Goal: Find specific page/section: Find specific page/section

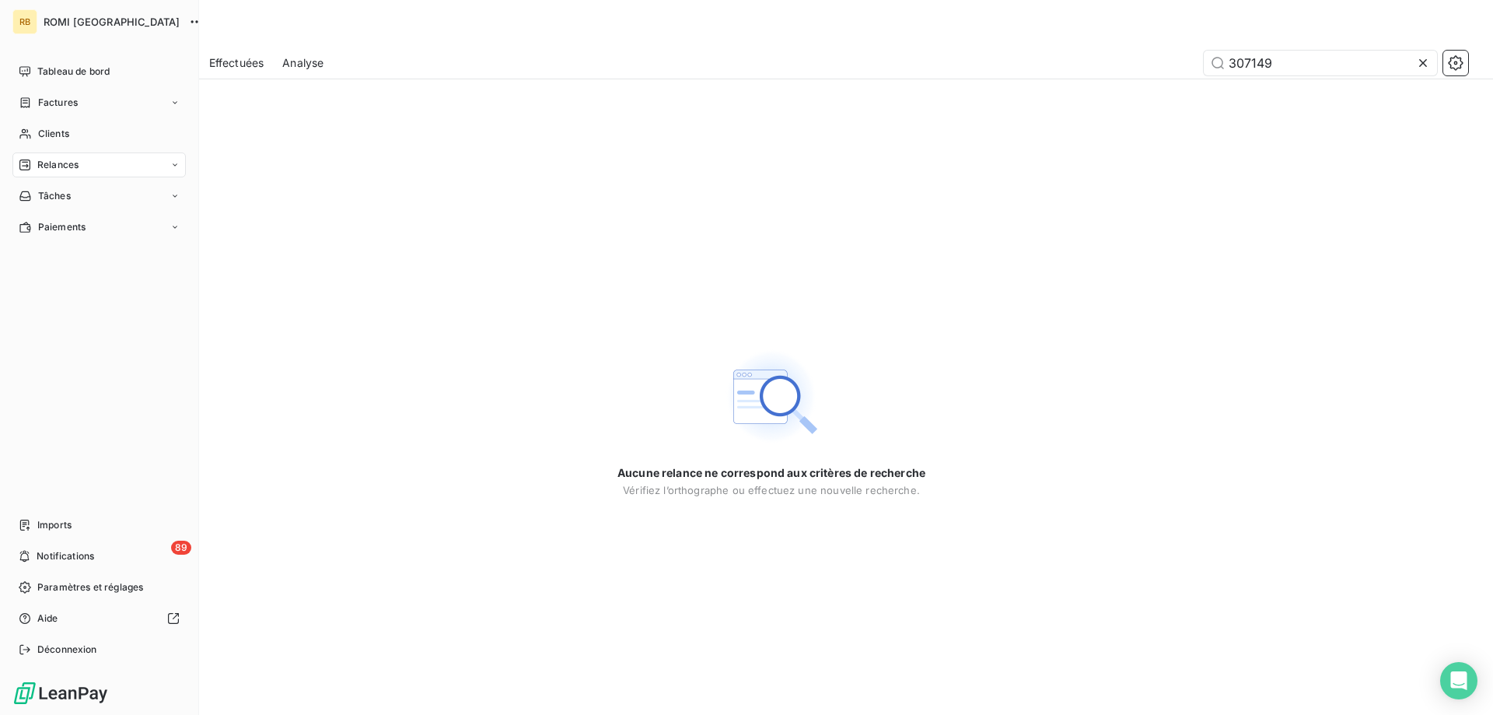
click at [47, 124] on div "Clients" at bounding box center [98, 133] width 173 height 25
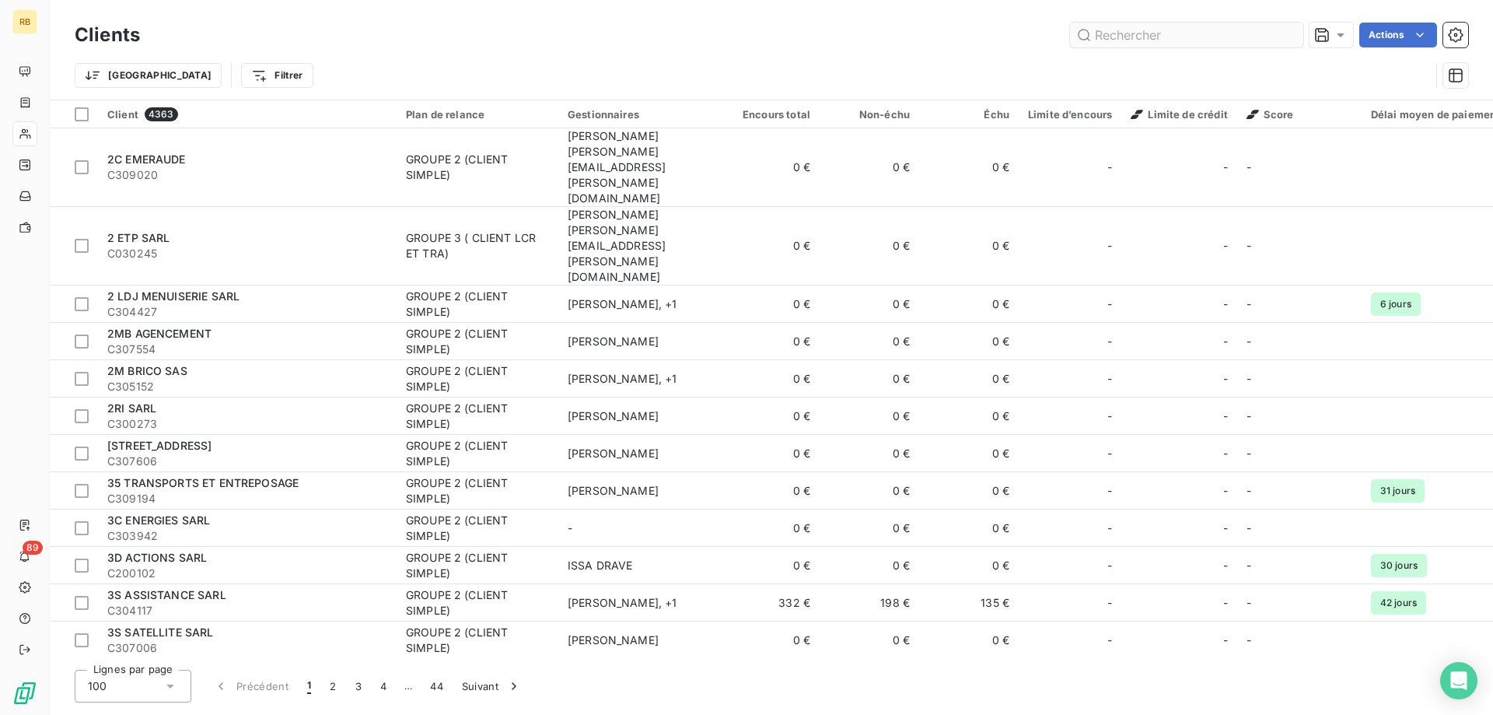
click at [1141, 32] on input "text" at bounding box center [1186, 35] width 233 height 25
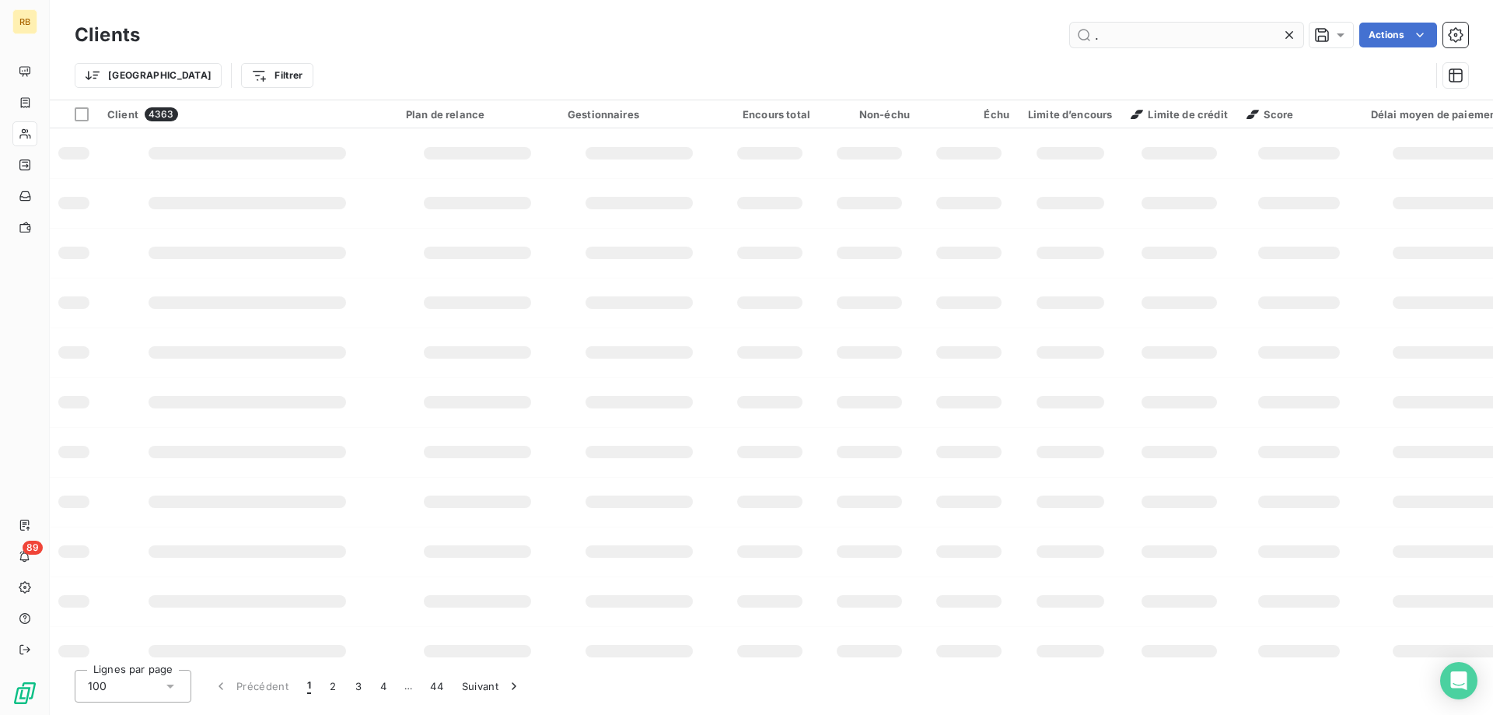
type input "."
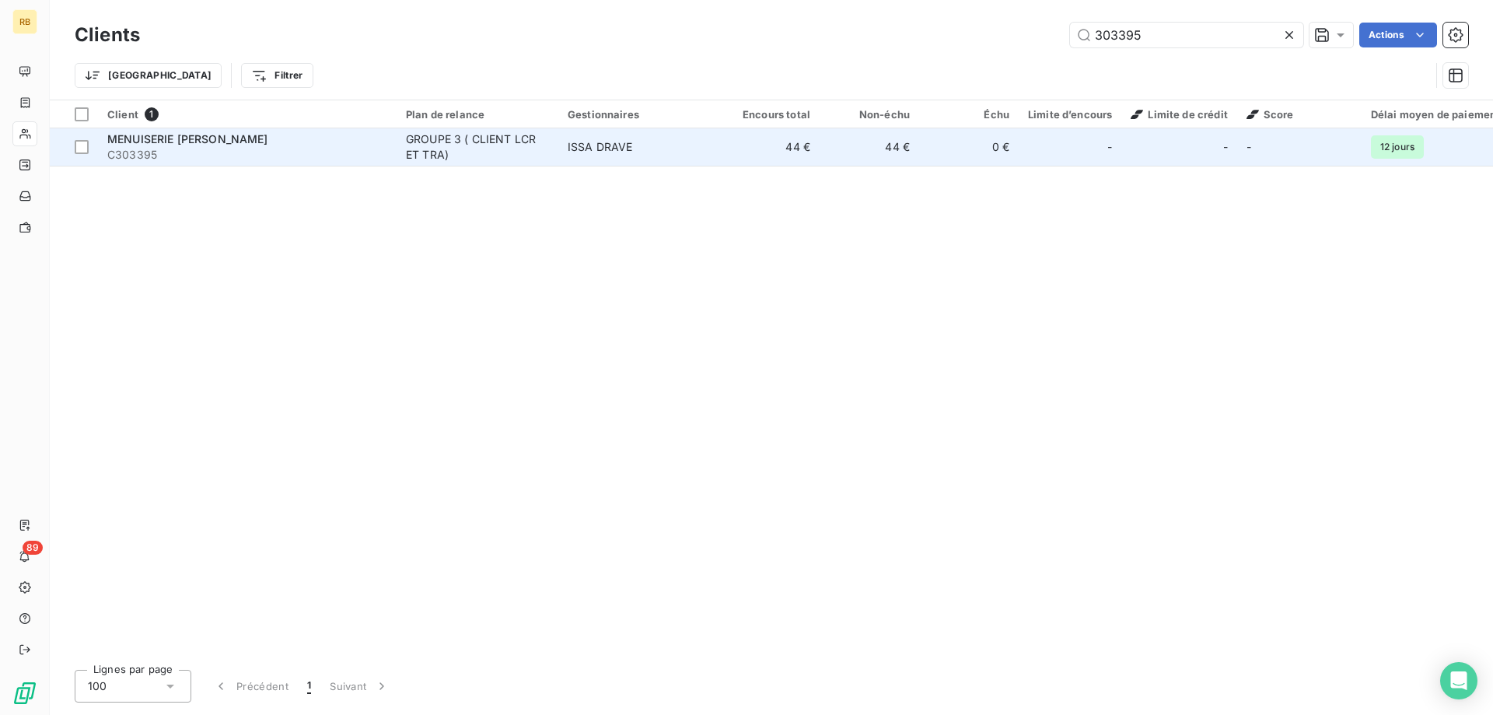
type input "303395"
click at [521, 156] on div "GROUPE 3 ( CLIENT LCR ET TRA)" at bounding box center [477, 146] width 143 height 31
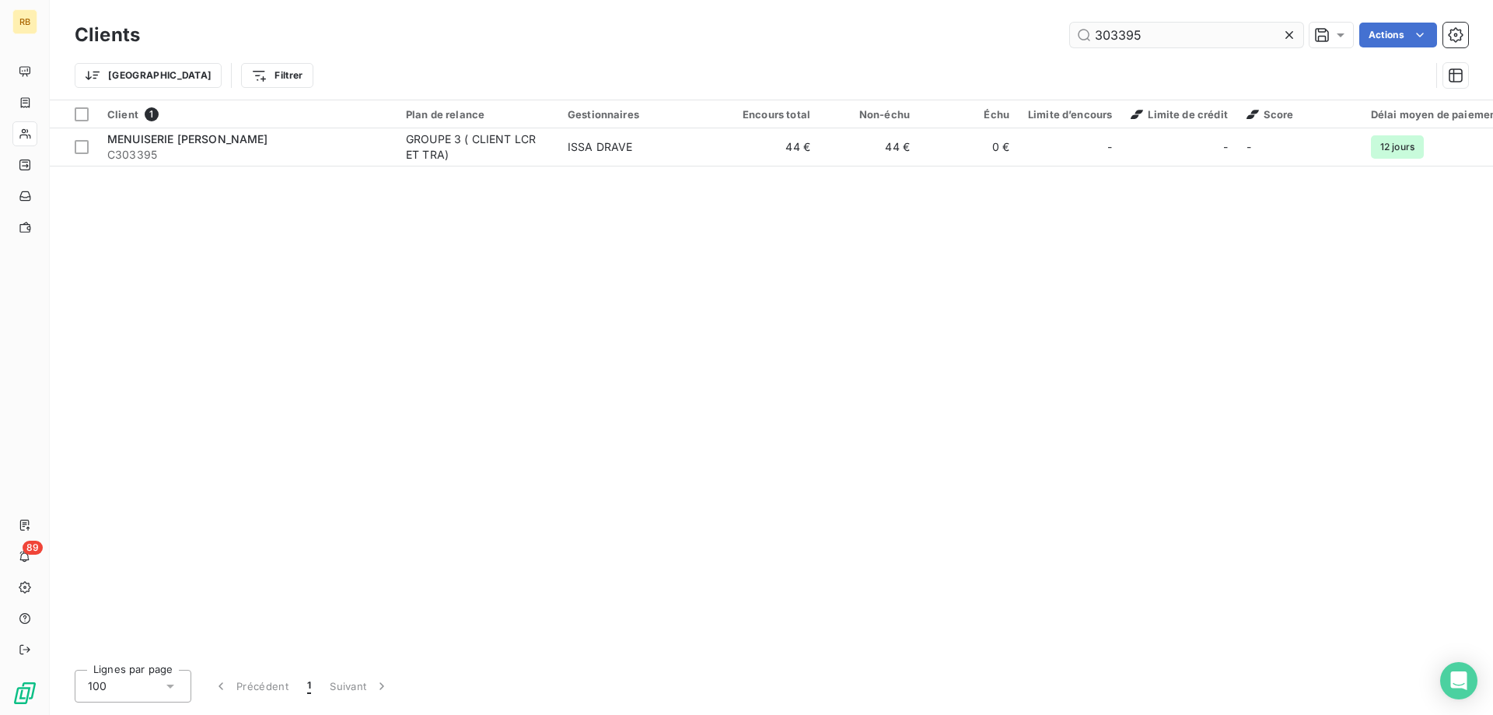
drag, startPoint x: 1138, startPoint y: 41, endPoint x: 1075, endPoint y: 34, distance: 62.6
click at [1075, 34] on input "303395" at bounding box center [1186, 35] width 233 height 25
click at [1140, 41] on input "303395" at bounding box center [1186, 35] width 233 height 25
drag, startPoint x: 1145, startPoint y: 40, endPoint x: 1053, endPoint y: 39, distance: 91.8
click at [1070, 39] on input "303395" at bounding box center [1186, 35] width 233 height 25
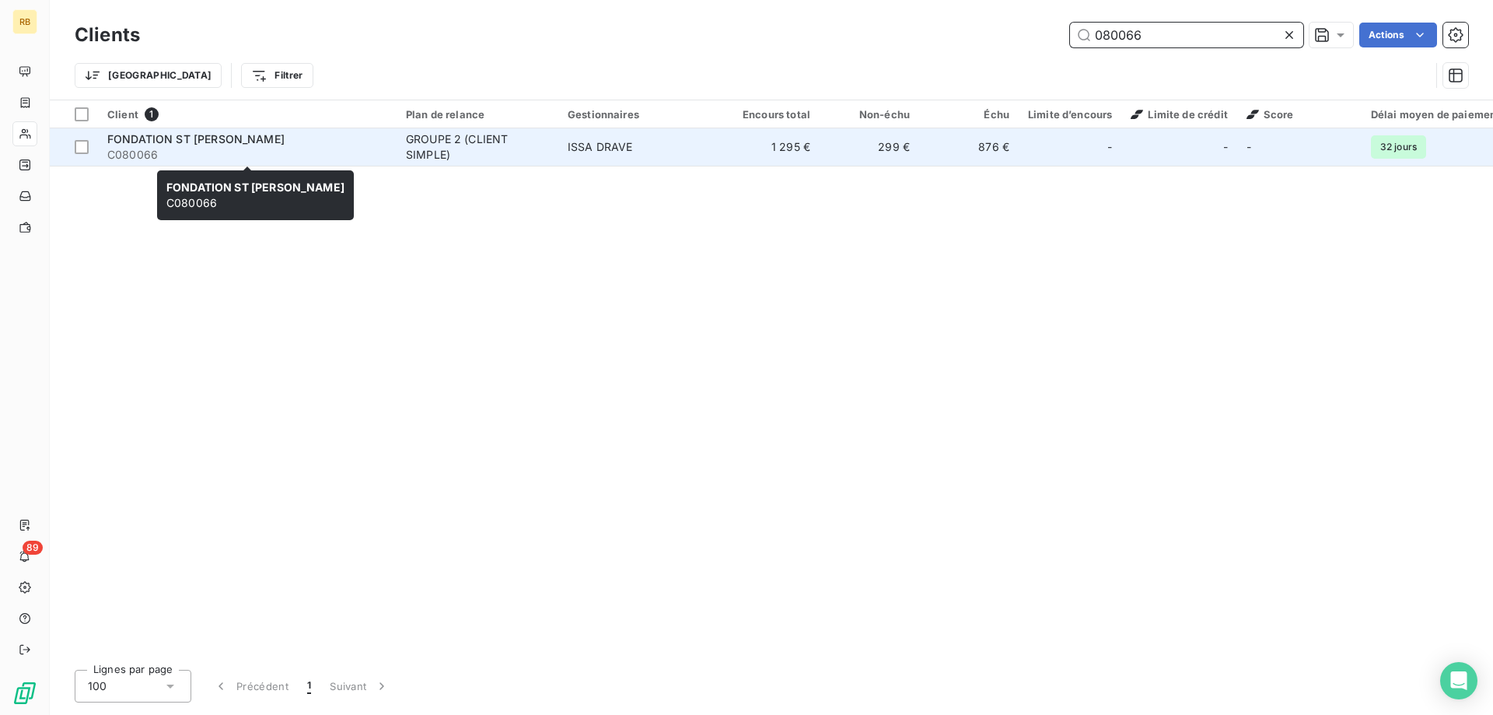
type input "080066"
click at [264, 142] on span "FONDATION ST [PERSON_NAME]" at bounding box center [195, 138] width 177 height 13
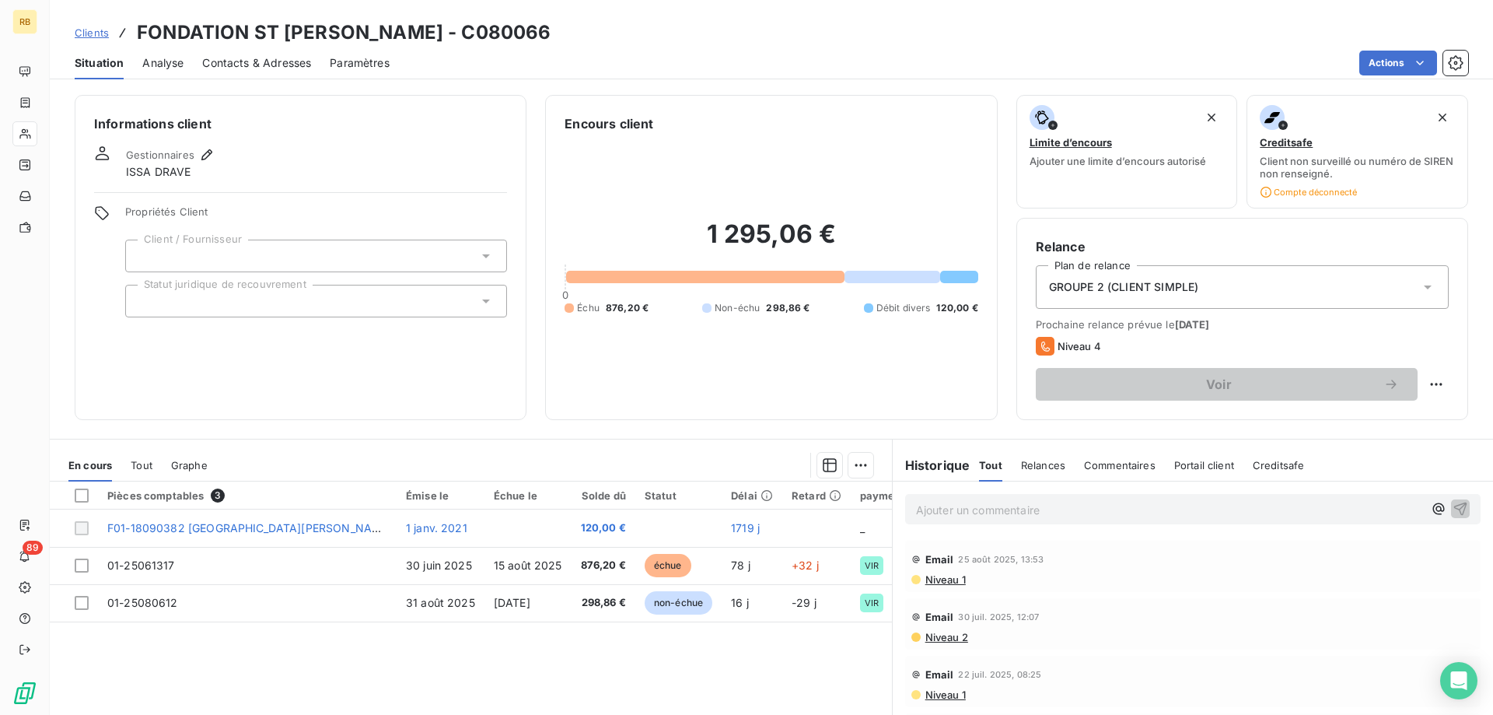
scroll to position [238, 0]
click at [946, 579] on span "Niveau 1" at bounding box center [945, 578] width 42 height 12
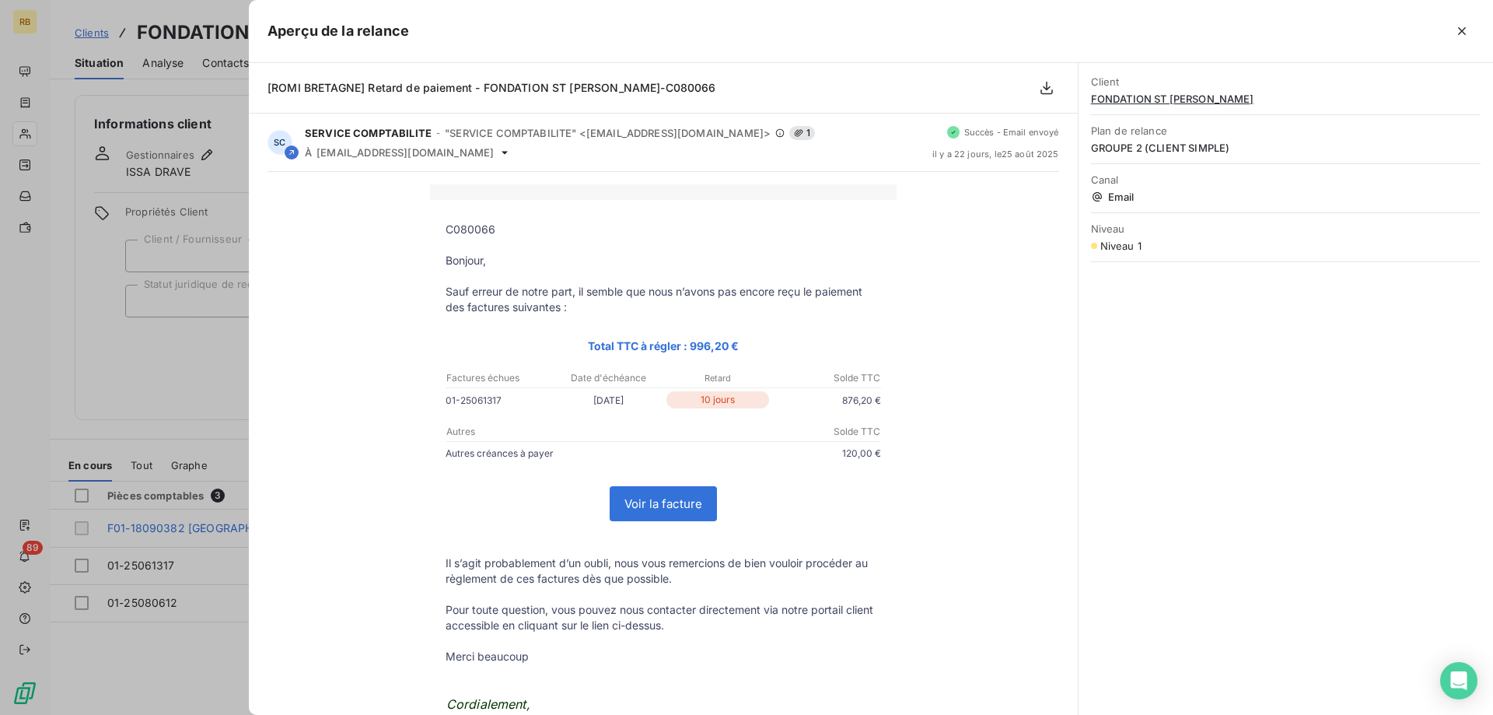
click at [193, 363] on div at bounding box center [746, 357] width 1493 height 715
